Goal: Task Accomplishment & Management: Complete application form

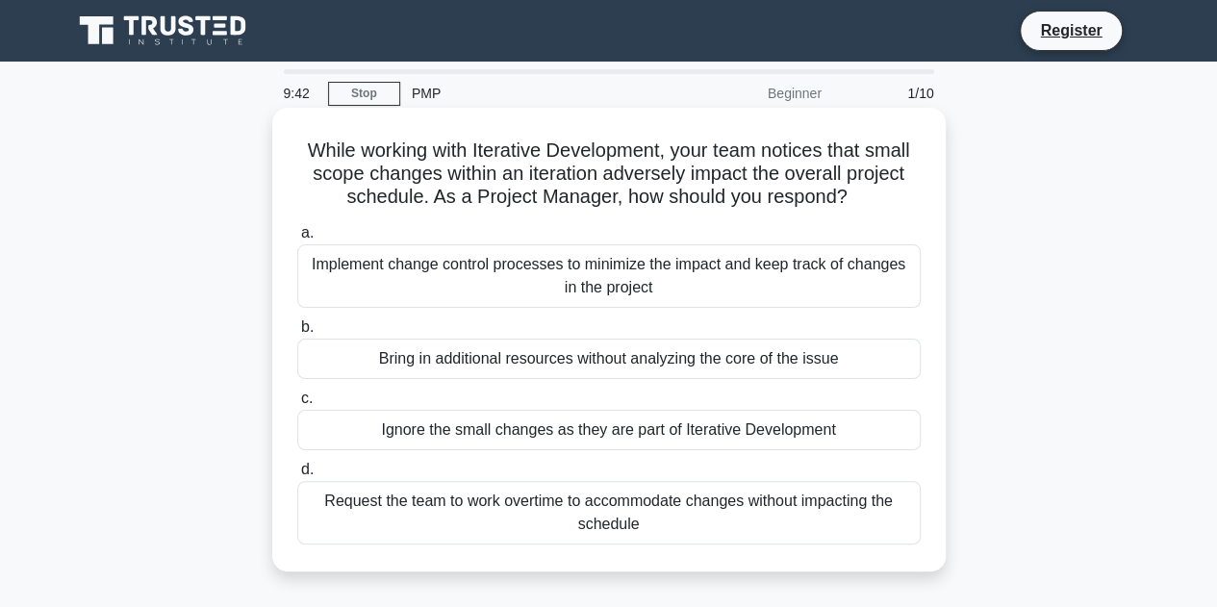
click at [598, 296] on div "Implement change control processes to minimize the impact and keep track of cha…" at bounding box center [608, 275] width 623 height 63
click at [297, 240] on input "a. Implement change control processes to minimize the impact and keep track of …" at bounding box center [297, 233] width 0 height 13
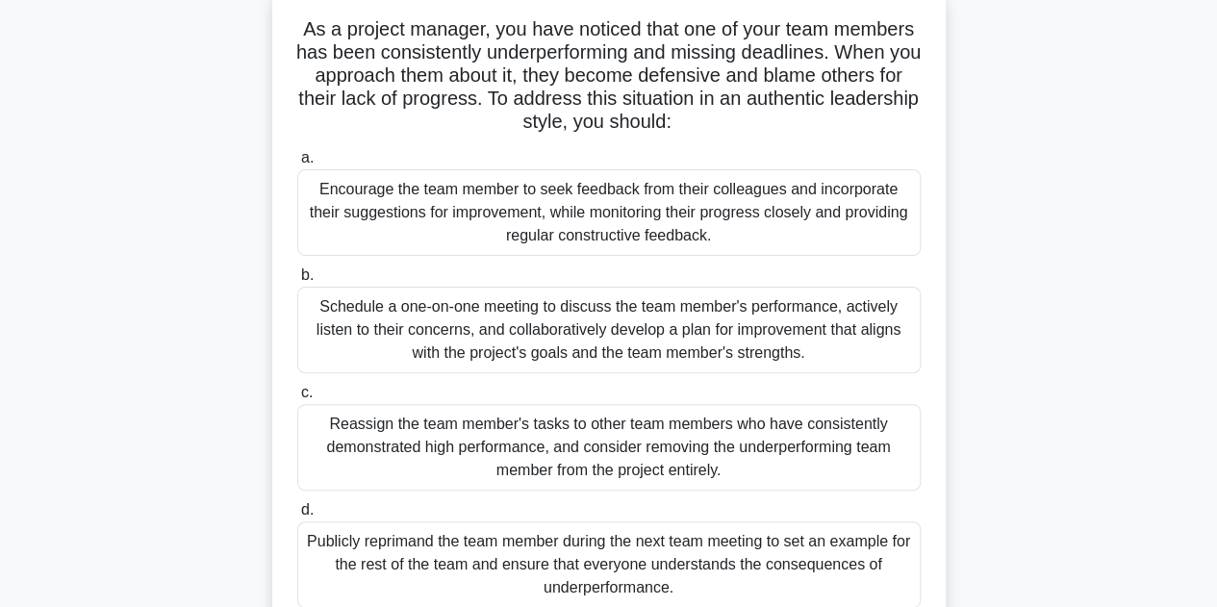
scroll to position [123, 0]
click at [631, 221] on div "Encourage the team member to seek feedback from their colleagues and incorporat…" at bounding box center [608, 210] width 623 height 87
click at [297, 163] on input "a. Encourage the team member to seek feedback from their colleagues and incorpo…" at bounding box center [297, 156] width 0 height 13
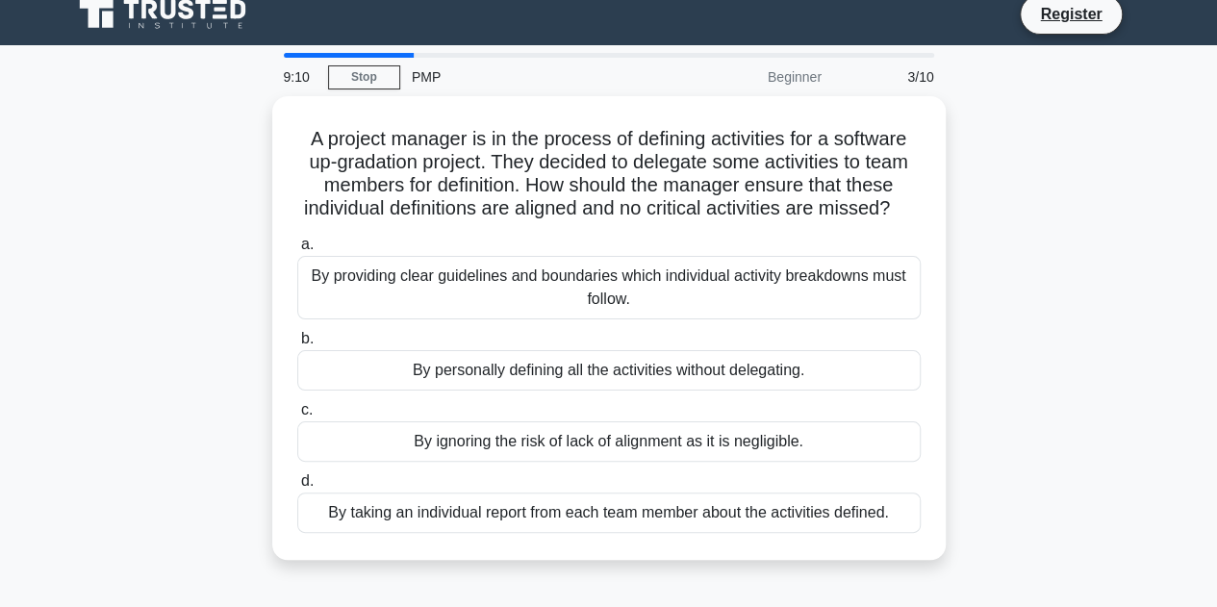
scroll to position [0, 0]
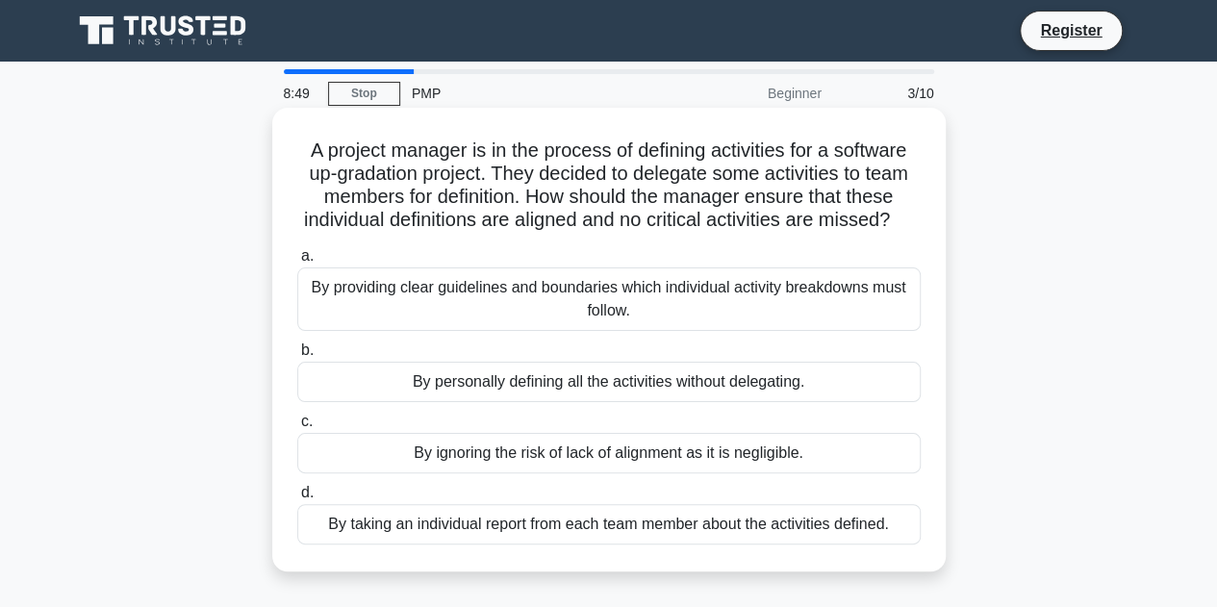
click at [732, 331] on div "By providing clear guidelines and boundaries which individual activity breakdow…" at bounding box center [608, 298] width 623 height 63
click at [297, 263] on input "a. By providing clear guidelines and boundaries which individual activity break…" at bounding box center [297, 256] width 0 height 13
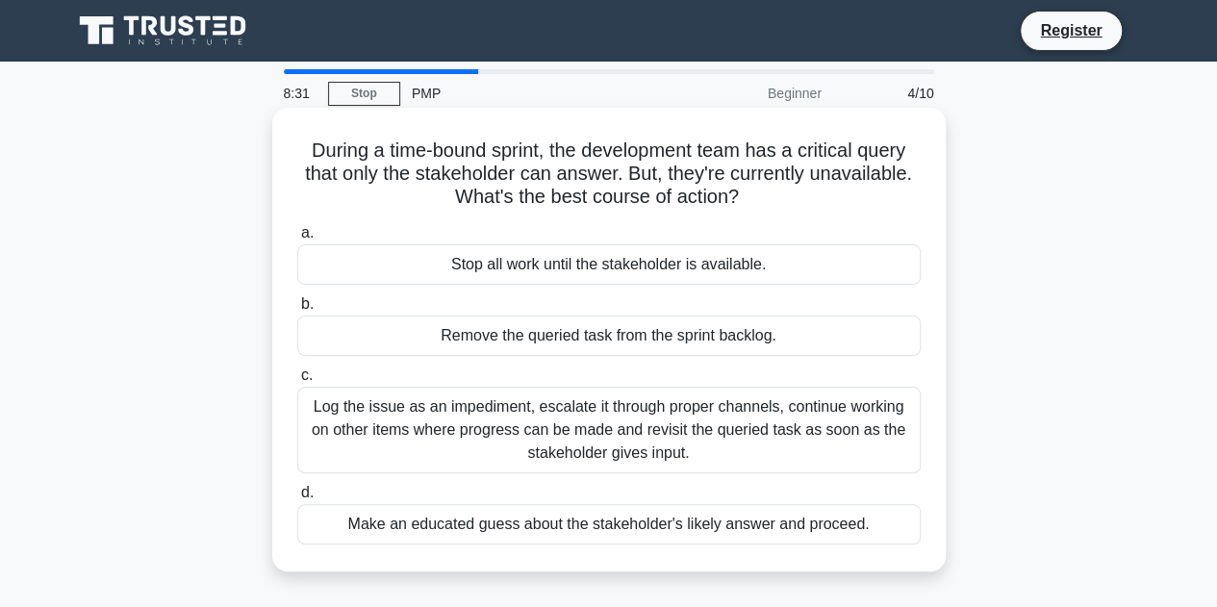
click at [670, 440] on div "Log the issue as an impediment, escalate it through proper channels, continue w…" at bounding box center [608, 430] width 623 height 87
click at [297, 382] on input "c. Log the issue as an impediment, escalate it through proper channels, continu…" at bounding box center [297, 375] width 0 height 13
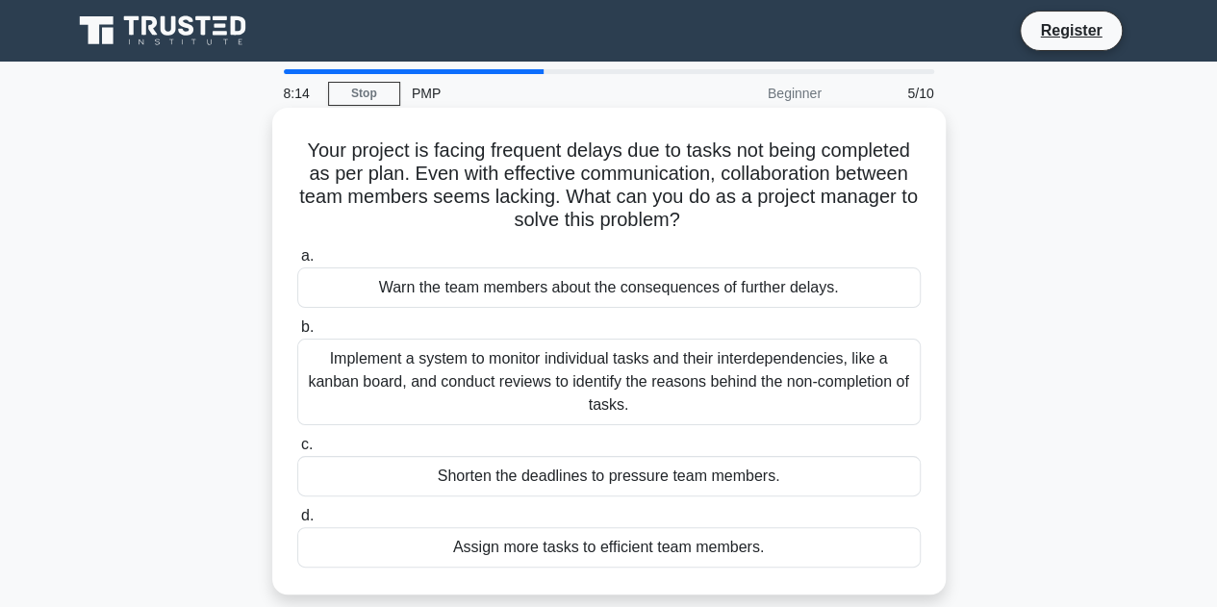
click at [861, 385] on div "Implement a system to monitor individual tasks and their interdependencies, lik…" at bounding box center [608, 382] width 623 height 87
click at [297, 334] on input "b. Implement a system to monitor individual tasks and their interdependencies, …" at bounding box center [297, 327] width 0 height 13
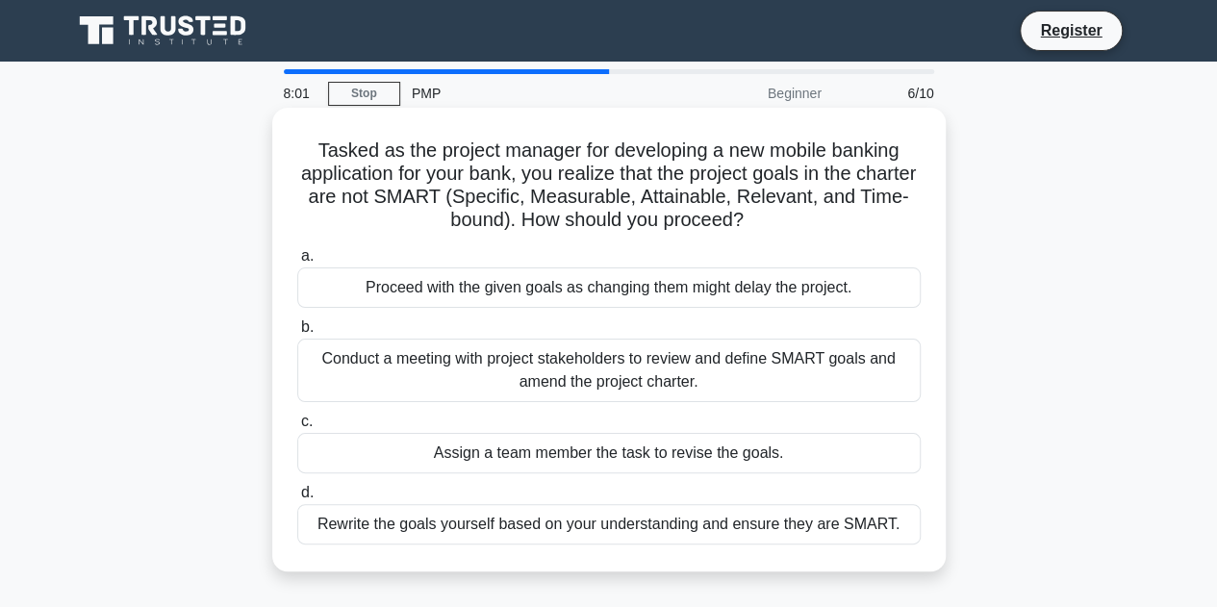
click at [822, 360] on div "Conduct a meeting with project stakeholders to review and define SMART goals an…" at bounding box center [608, 370] width 623 height 63
click at [297, 334] on input "b. Conduct a meeting with project stakeholders to review and define SMART goals…" at bounding box center [297, 327] width 0 height 13
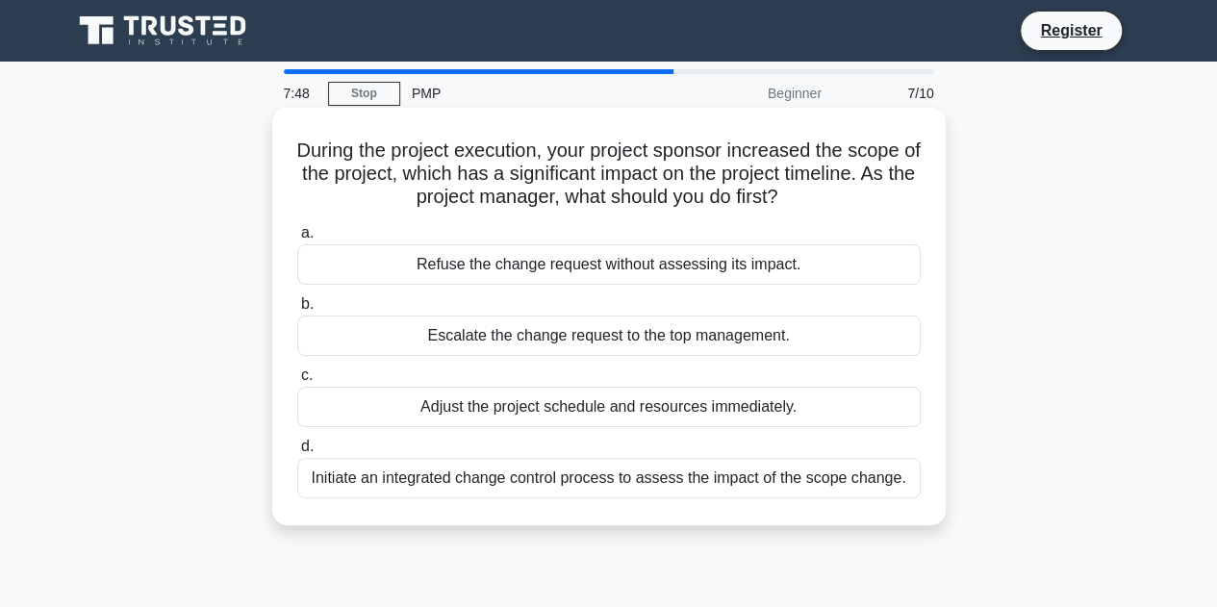
click at [815, 478] on div "Initiate an integrated change control process to assess the impact of the scope…" at bounding box center [608, 478] width 623 height 40
click at [297, 453] on input "d. Initiate an integrated change control process to assess the impact of the sc…" at bounding box center [297, 447] width 0 height 13
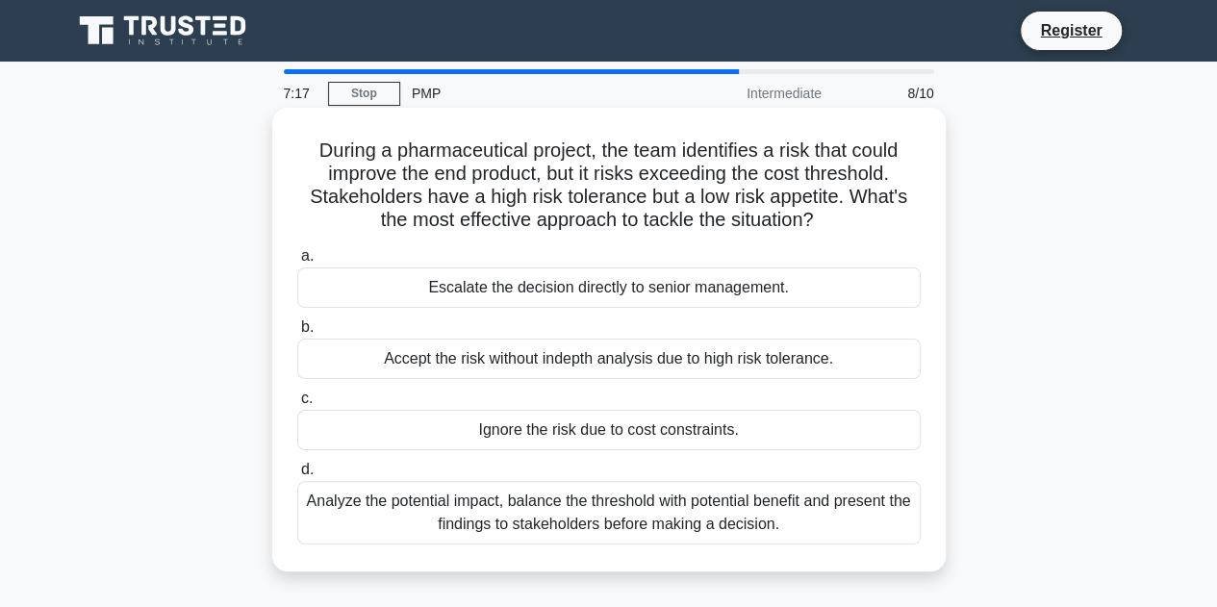
click at [654, 515] on div "Analyze the potential impact, balance the threshold with potential benefit and …" at bounding box center [608, 512] width 623 height 63
click at [297, 476] on input "d. Analyze the potential impact, balance the threshold with potential benefit a…" at bounding box center [297, 470] width 0 height 13
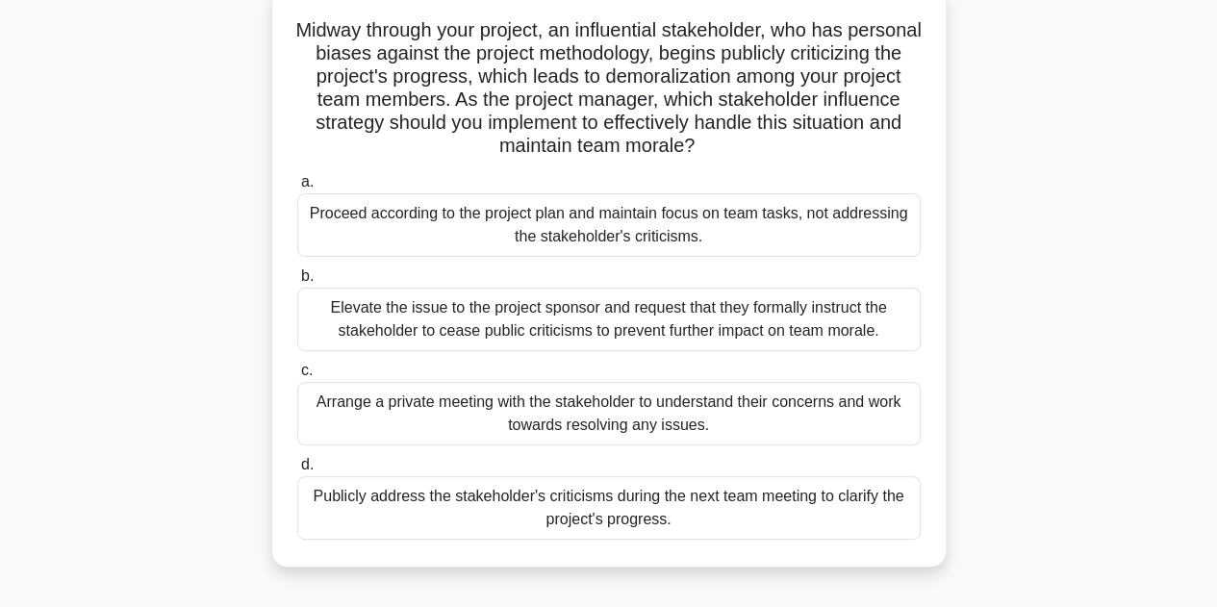
scroll to position [127, 0]
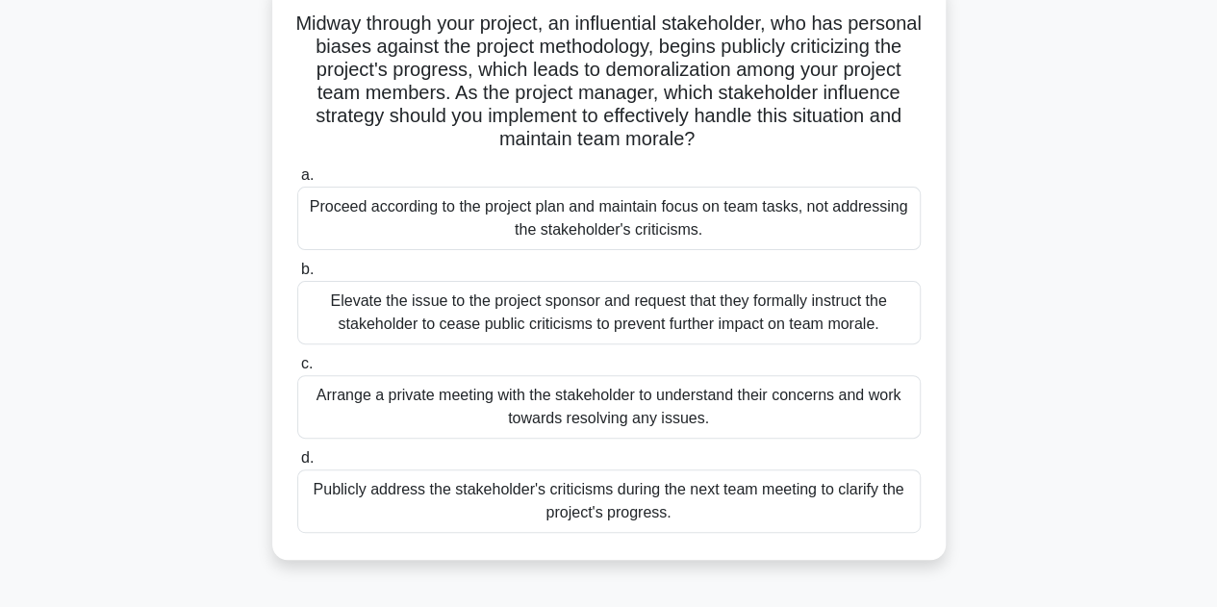
click at [718, 390] on div "Arrange a private meeting with the stakeholder to understand their concerns and…" at bounding box center [608, 406] width 623 height 63
click at [297, 370] on input "c. Arrange a private meeting with the stakeholder to understand their concerns …" at bounding box center [297, 364] width 0 height 13
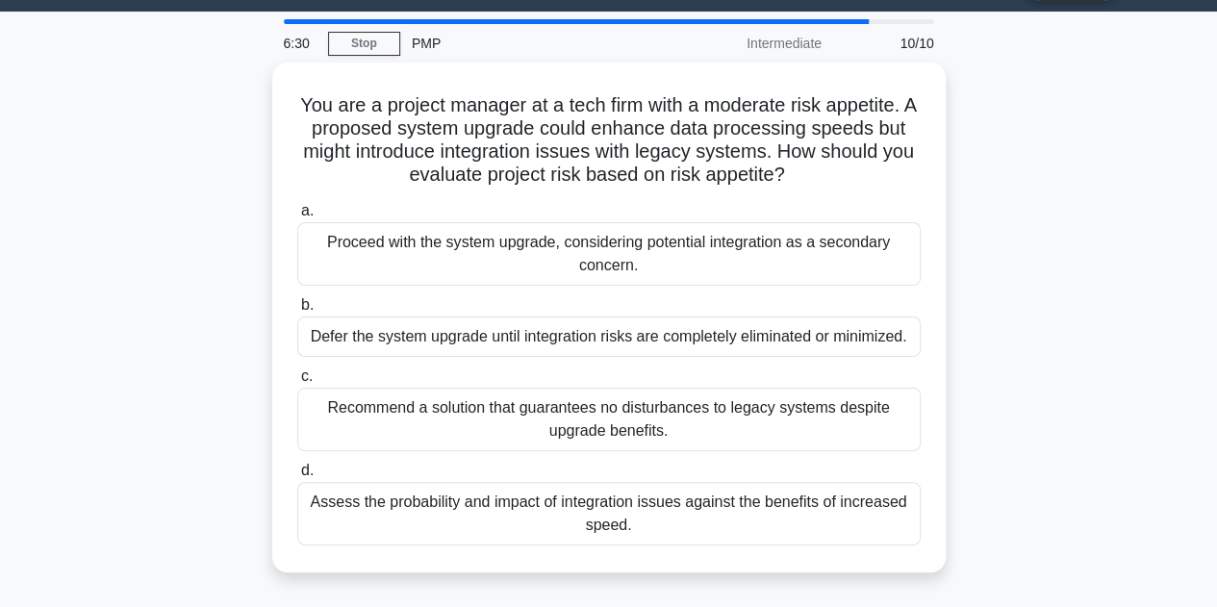
scroll to position [54, 0]
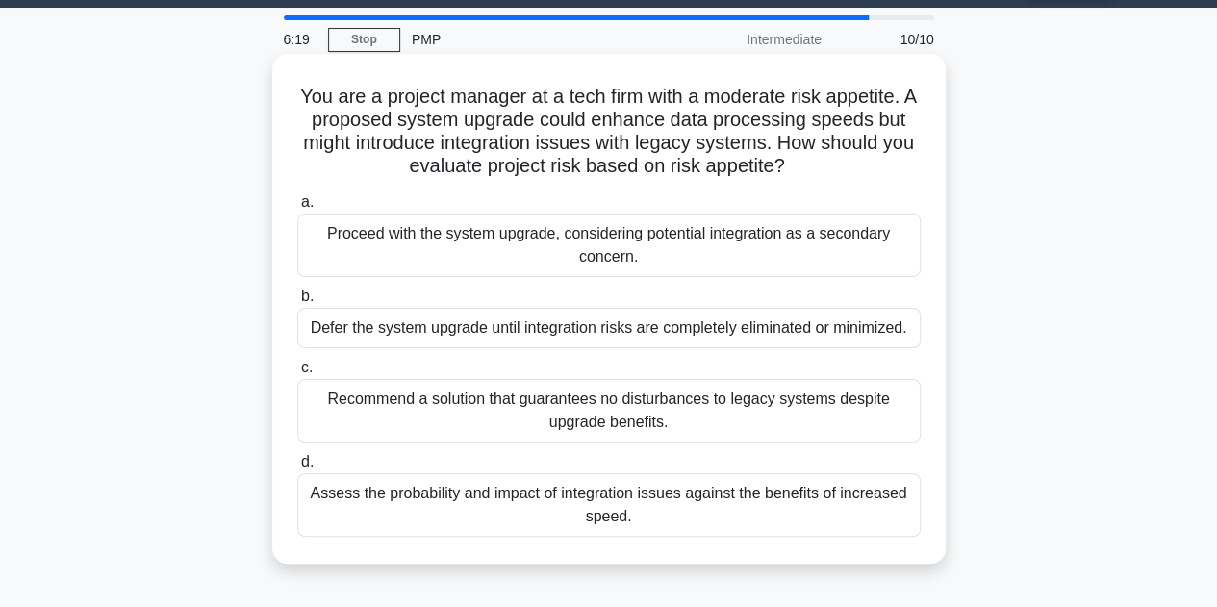
click at [714, 502] on div "Assess the probability and impact of integration issues against the benefits of…" at bounding box center [608, 504] width 623 height 63
click at [297, 468] on input "d. Assess the probability and impact of integration issues against the benefits…" at bounding box center [297, 462] width 0 height 13
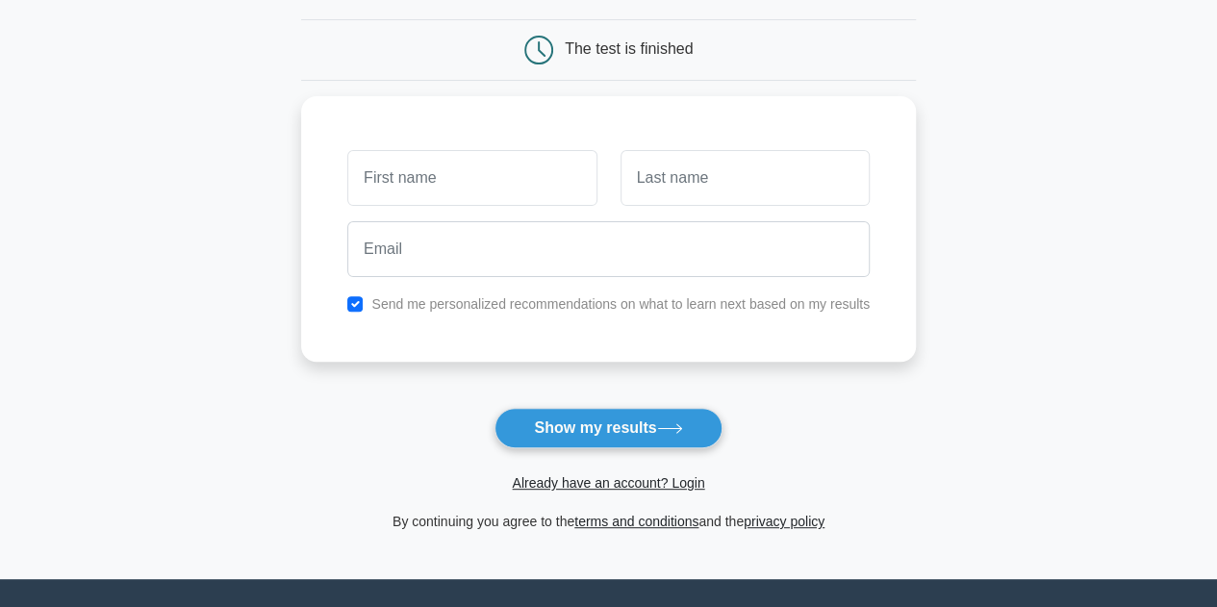
scroll to position [181, 0]
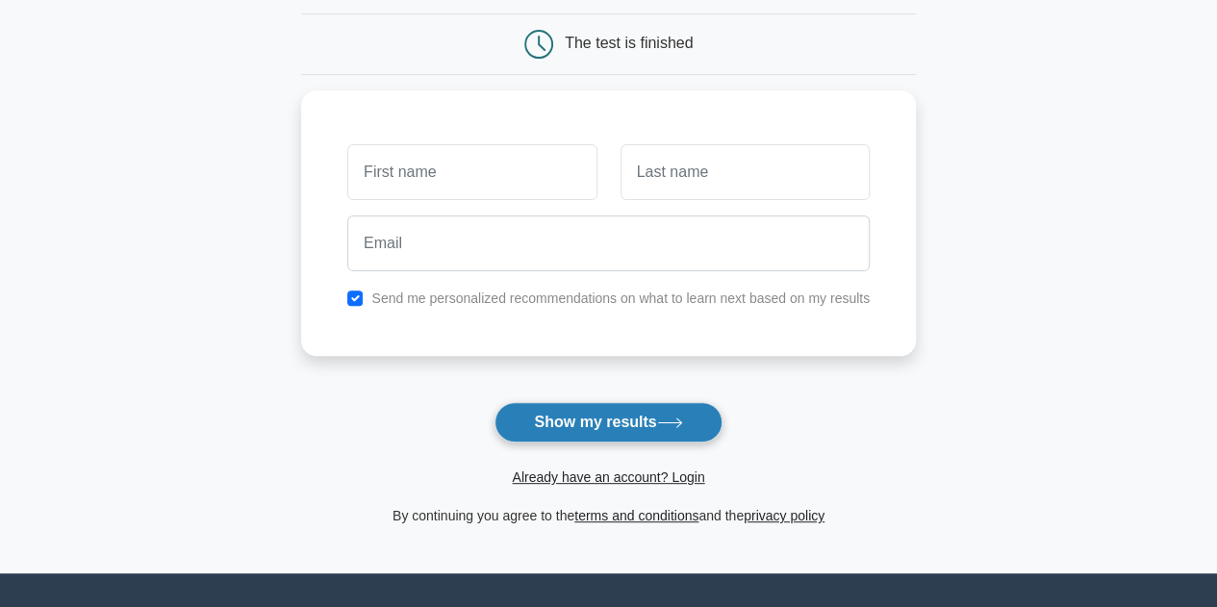
click at [631, 405] on button "Show my results" at bounding box center [607, 422] width 227 height 40
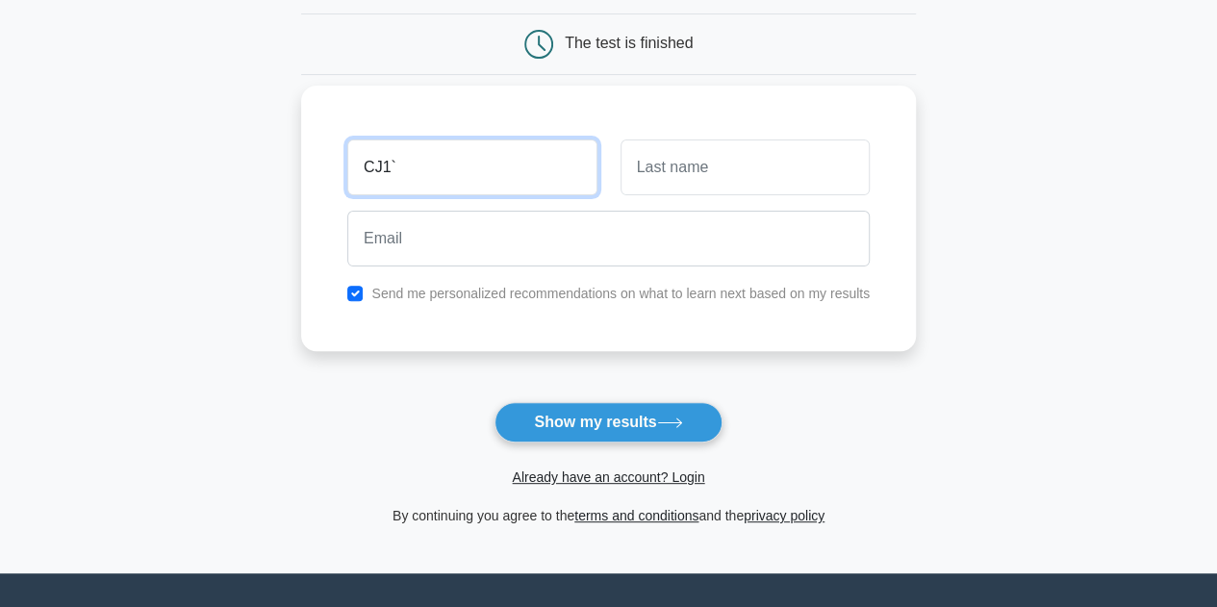
type input "CJ1`"
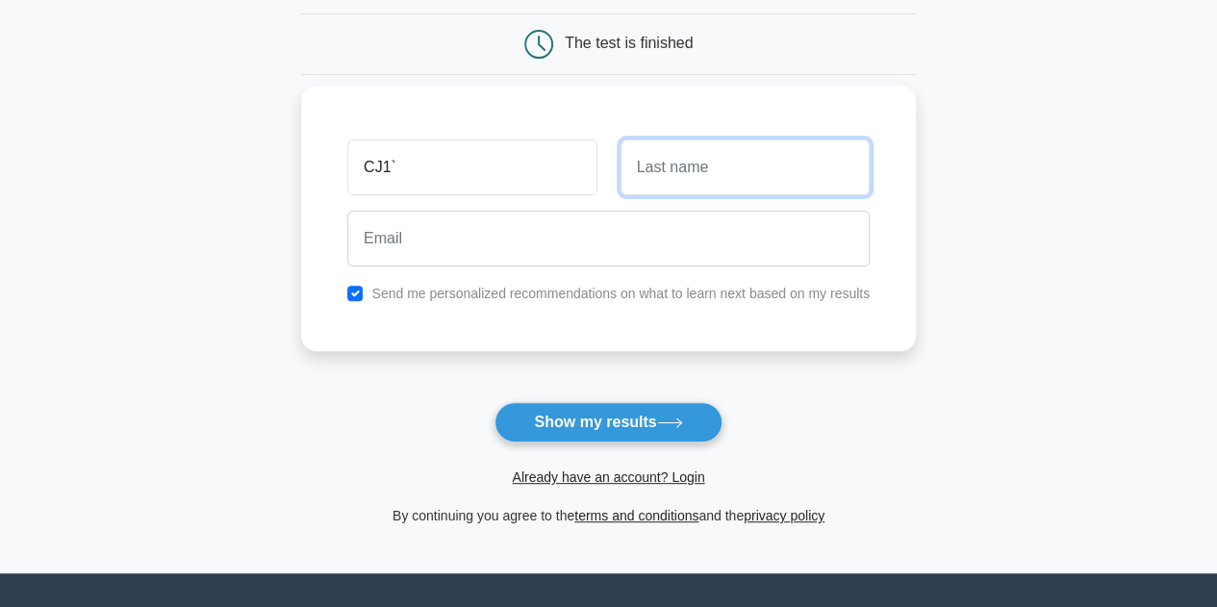
click at [749, 166] on input "text" at bounding box center [744, 167] width 249 height 56
type input "A"
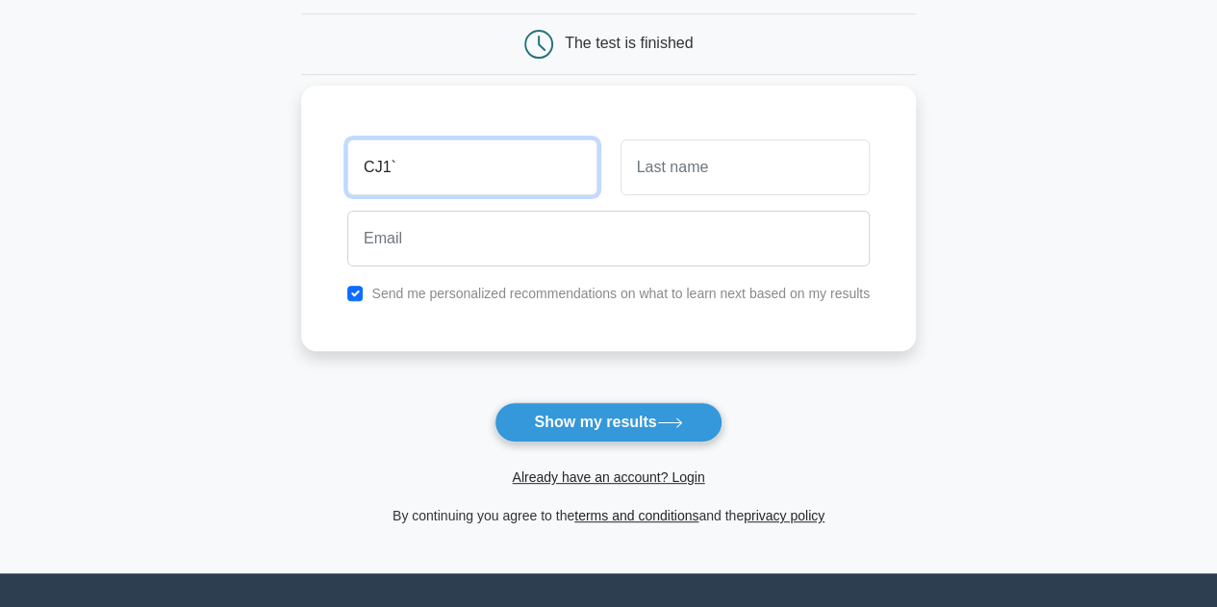
click at [450, 174] on input "CJ1`" at bounding box center [471, 167] width 249 height 56
type input "CJ"
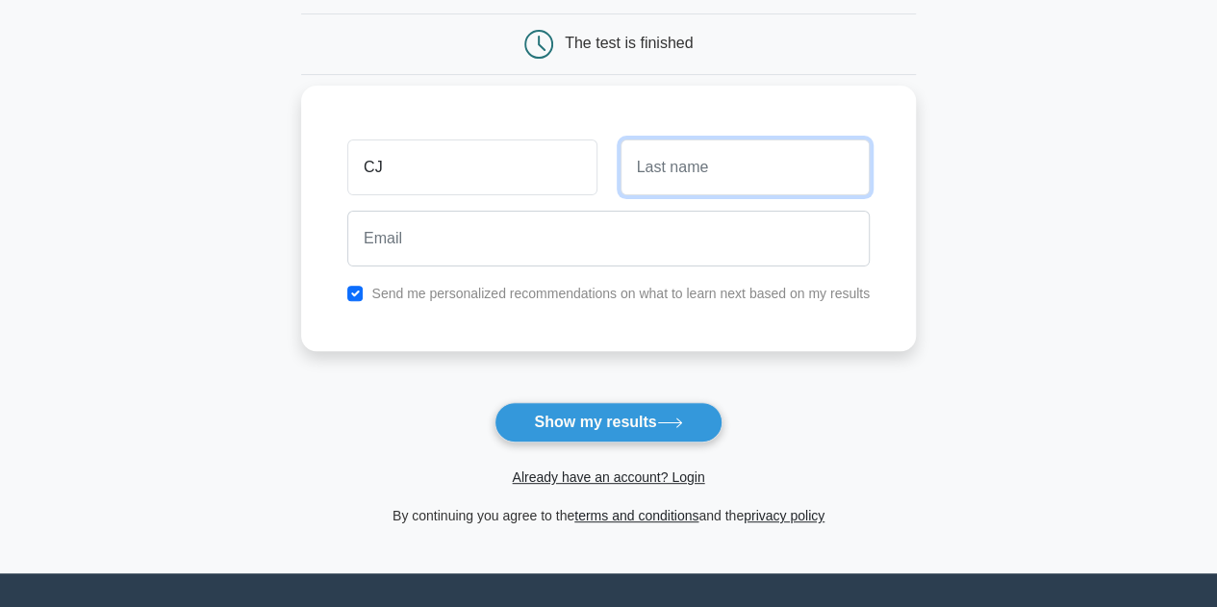
click at [649, 153] on input "text" at bounding box center [744, 167] width 249 height 56
type input "RA"
click at [349, 286] on input "checkbox" at bounding box center [354, 293] width 15 height 15
checkbox input "false"
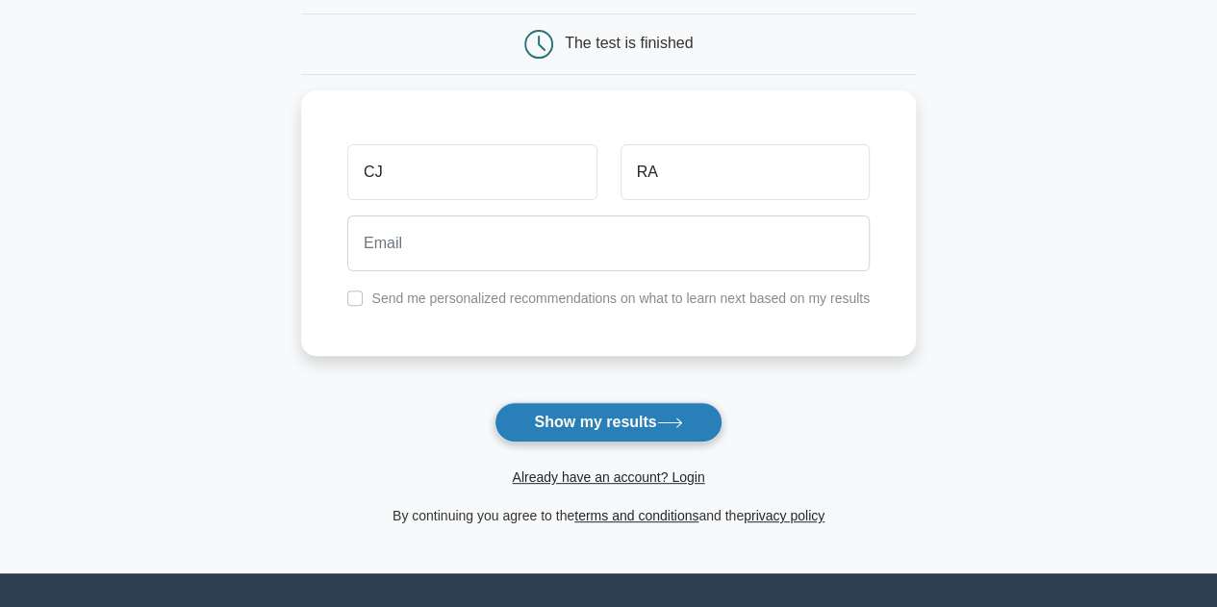
click at [548, 411] on button "Show my results" at bounding box center [607, 422] width 227 height 40
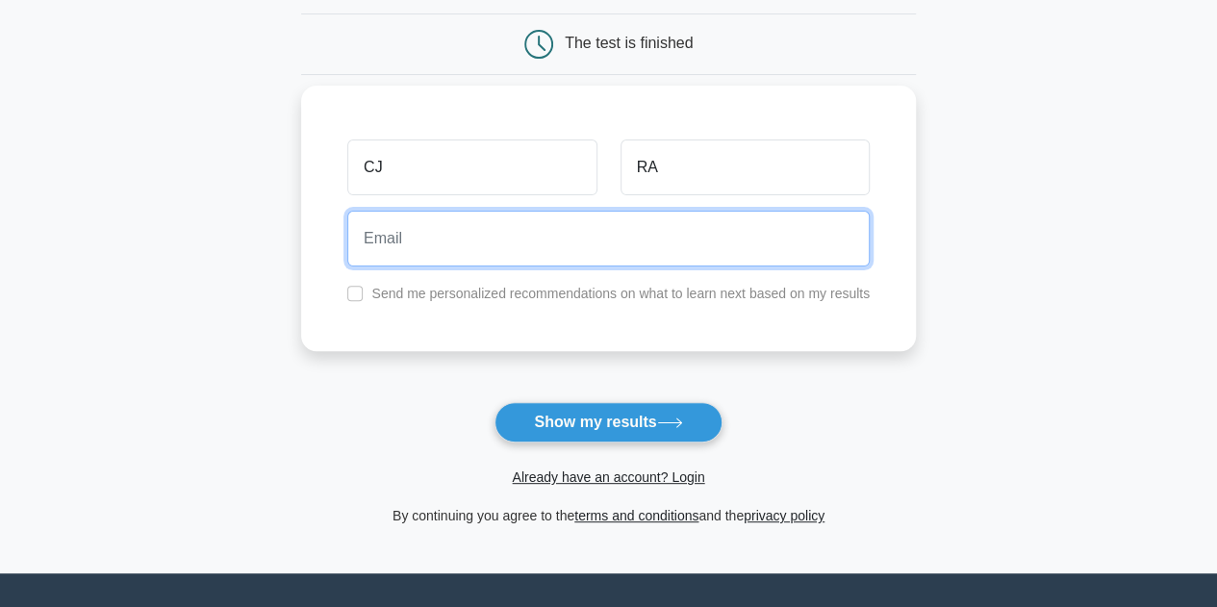
click at [546, 226] on input "email" at bounding box center [608, 239] width 522 height 56
type input "[EMAIL_ADDRESS][DOMAIN_NAME]"
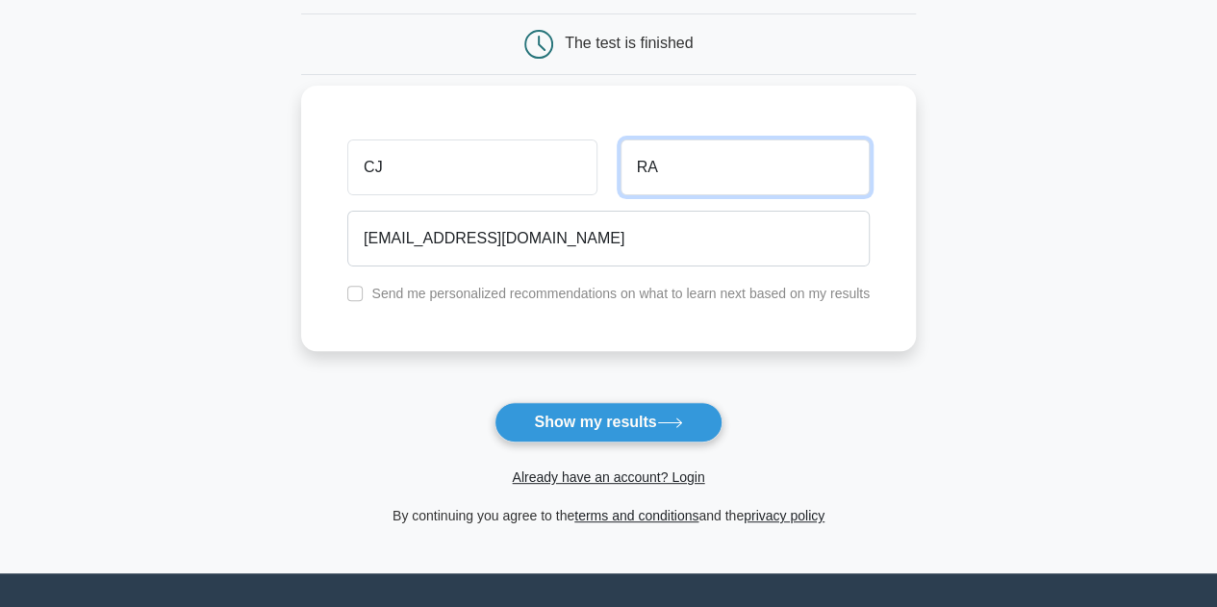
click at [709, 179] on input "RA" at bounding box center [744, 167] width 249 height 56
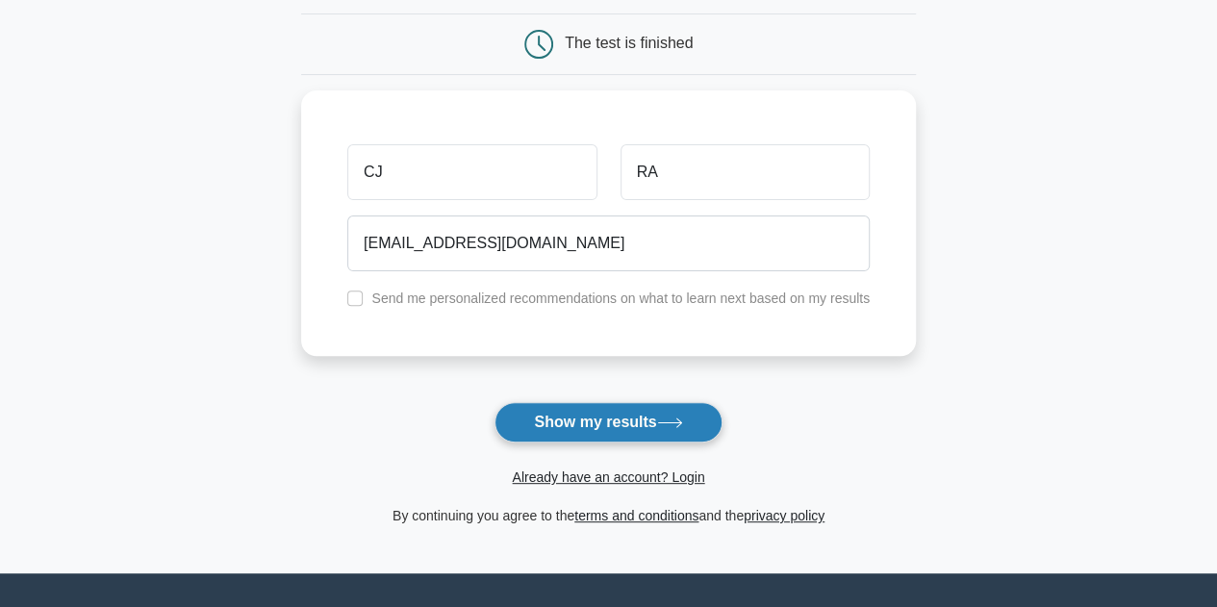
click at [605, 422] on button "Show my results" at bounding box center [607, 422] width 227 height 40
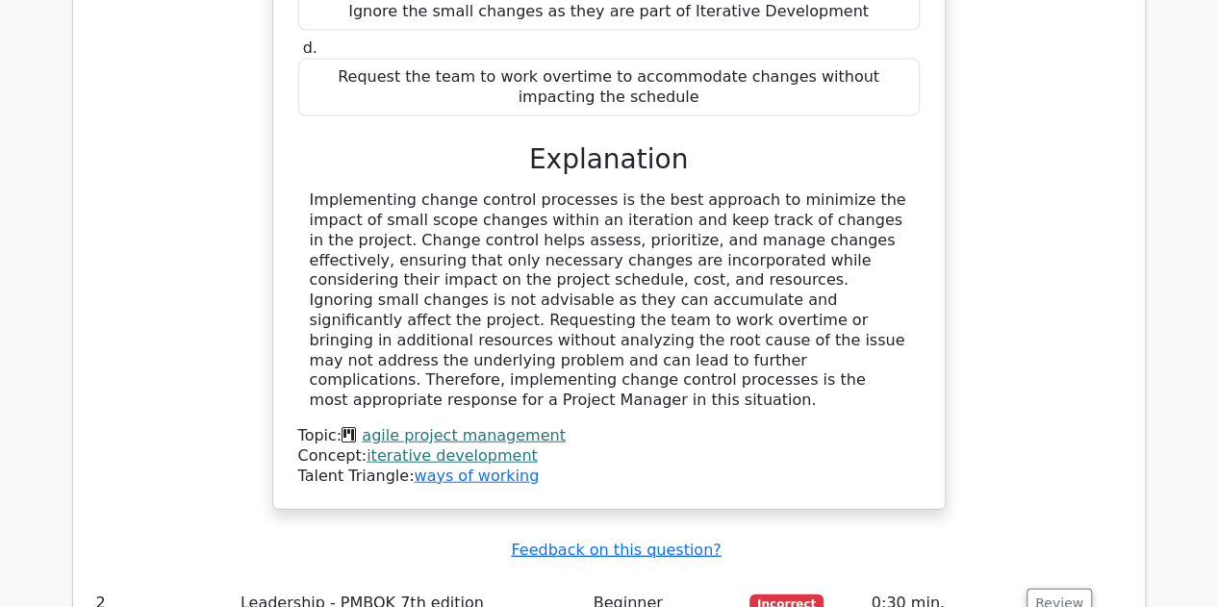
scroll to position [2139, 0]
click at [1051, 589] on button "Review" at bounding box center [1058, 604] width 65 height 30
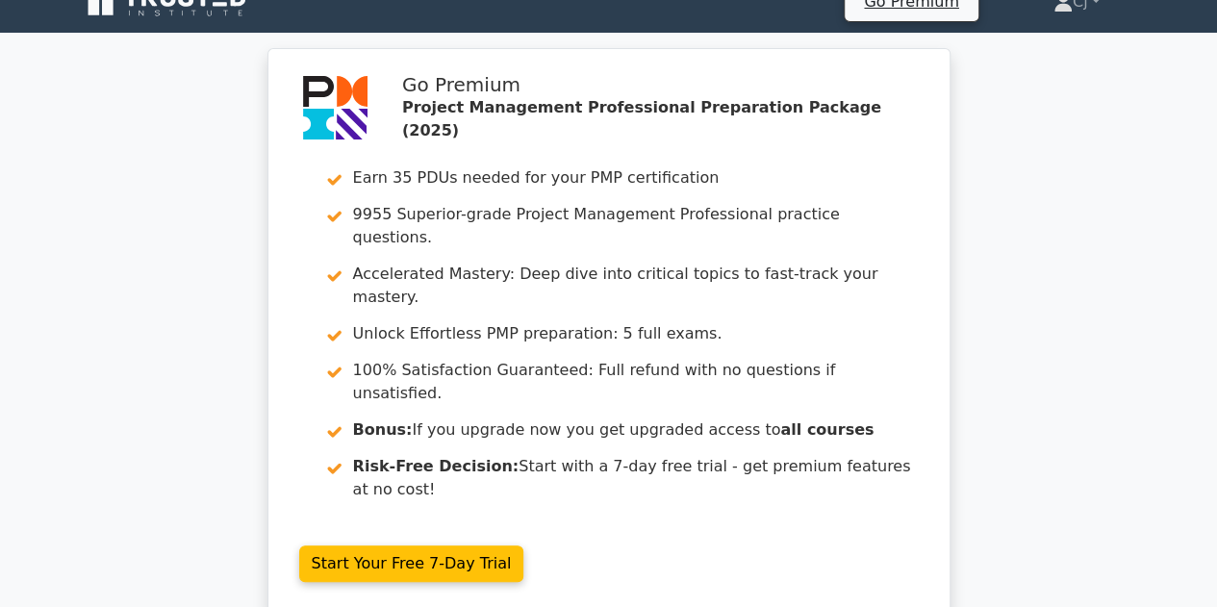
scroll to position [0, 0]
